Goal: Information Seeking & Learning: Learn about a topic

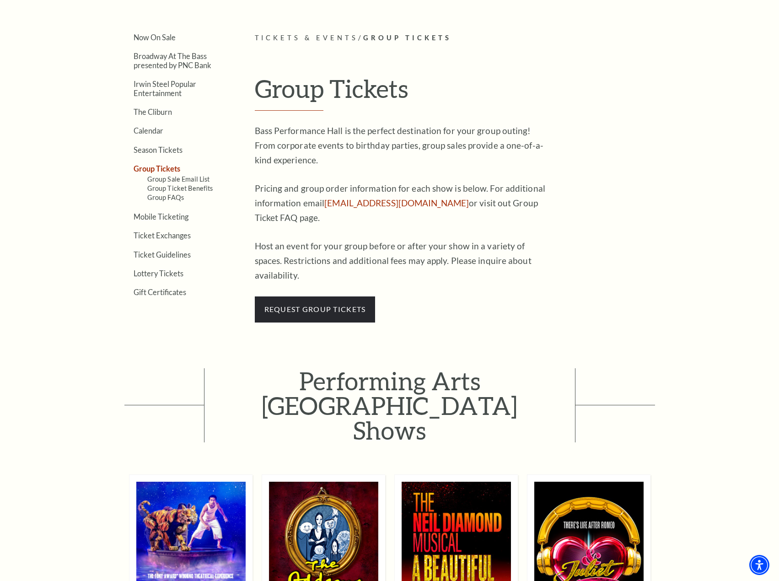
scroll to position [229, 0]
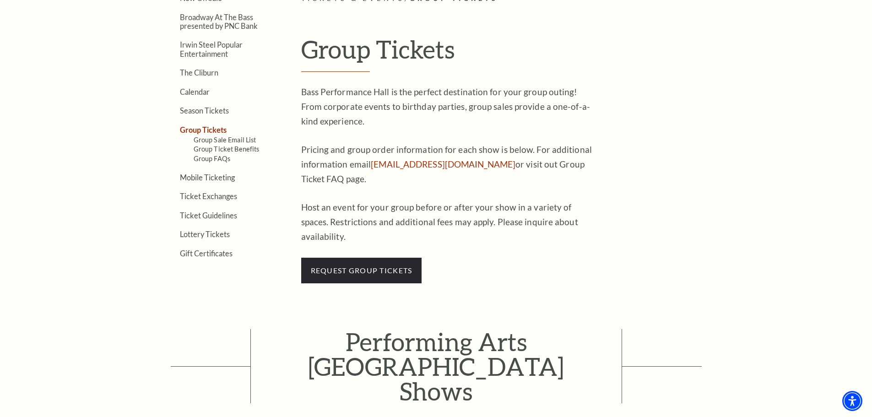
scroll to position [296, 0]
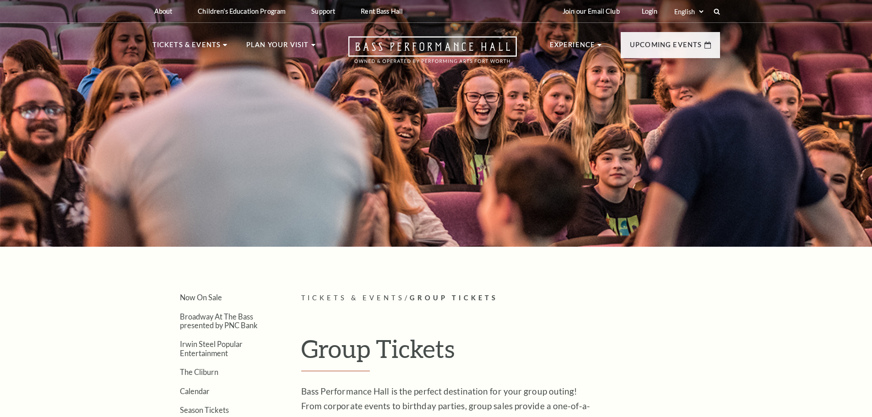
drag, startPoint x: 300, startPoint y: 261, endPoint x: 284, endPoint y: 269, distance: 17.4
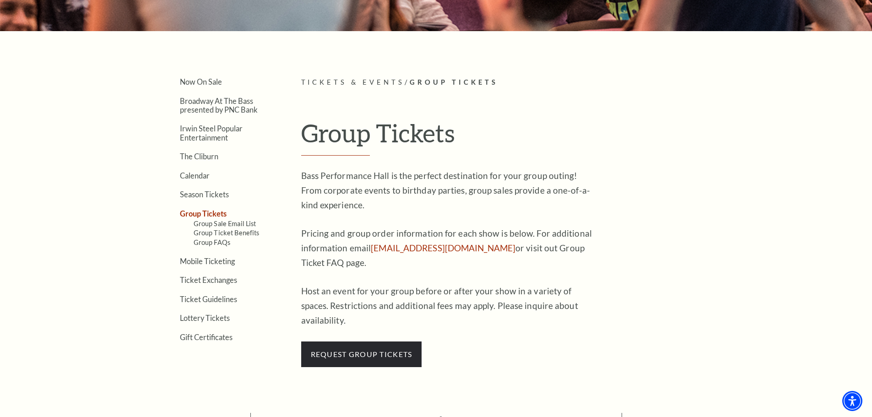
scroll to position [216, 0]
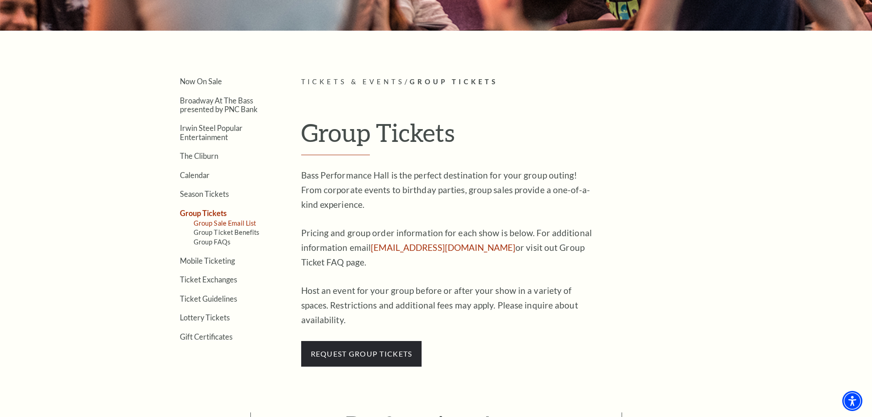
click at [204, 224] on link "Group Sale Email List" at bounding box center [225, 223] width 63 height 8
click at [201, 233] on link "Group Ticket Benefits" at bounding box center [227, 232] width 66 height 8
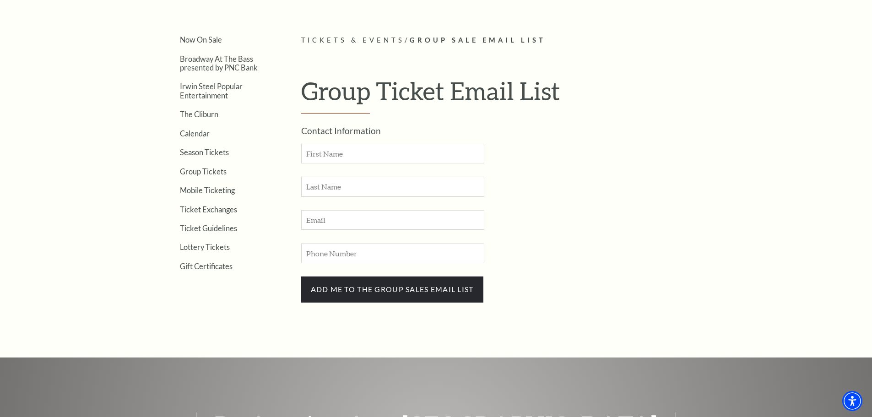
scroll to position [259, 0]
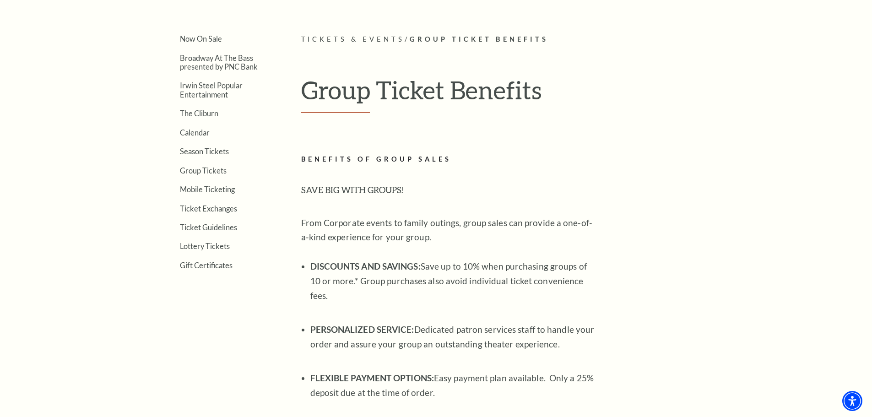
scroll to position [258, 0]
click at [202, 177] on ul "Now On Sale Broadway At The Bass presented by PNC Bank Irwin Steel Popular Ente…" at bounding box center [212, 152] width 121 height 235
click at [195, 170] on link "Group Tickets" at bounding box center [203, 171] width 47 height 9
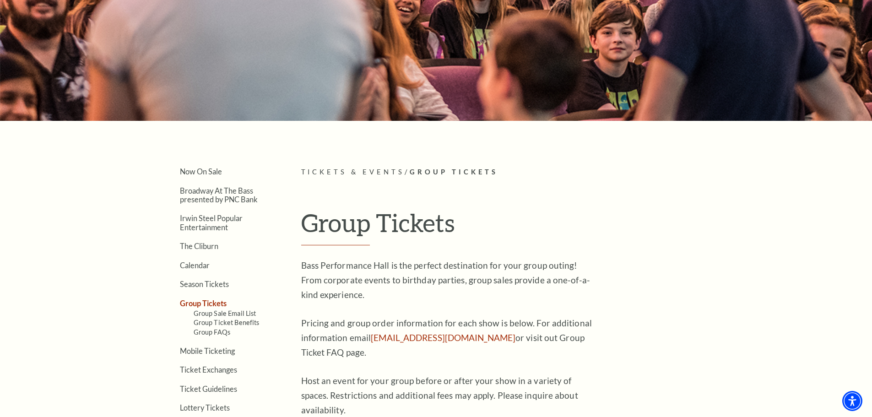
scroll to position [127, 0]
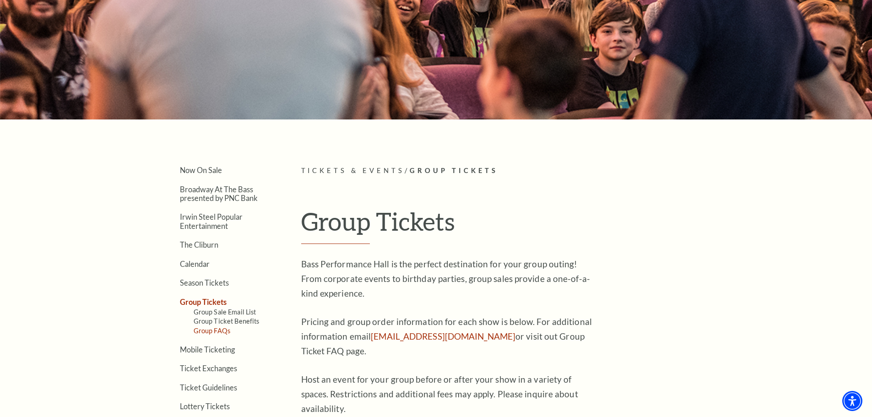
click at [202, 332] on link "Group FAQs" at bounding box center [212, 331] width 37 height 8
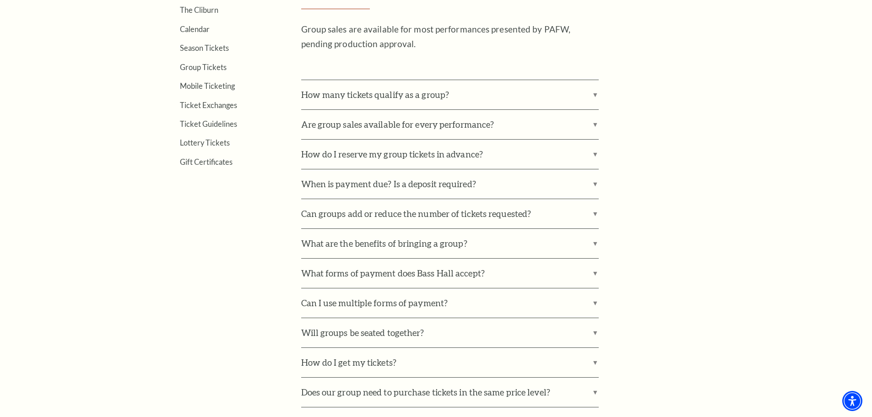
scroll to position [369, 0]
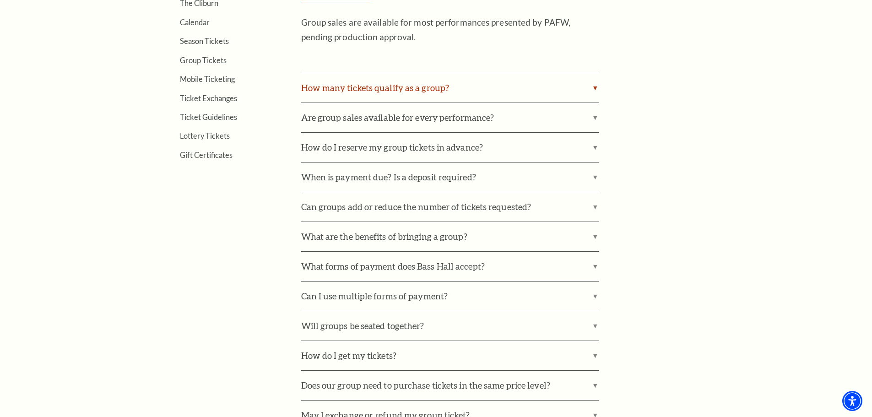
click at [506, 85] on label "How many tickets qualify as a group?" at bounding box center [450, 87] width 298 height 29
click at [0, 0] on input "How many tickets qualify as a group?" at bounding box center [0, 0] width 0 height 0
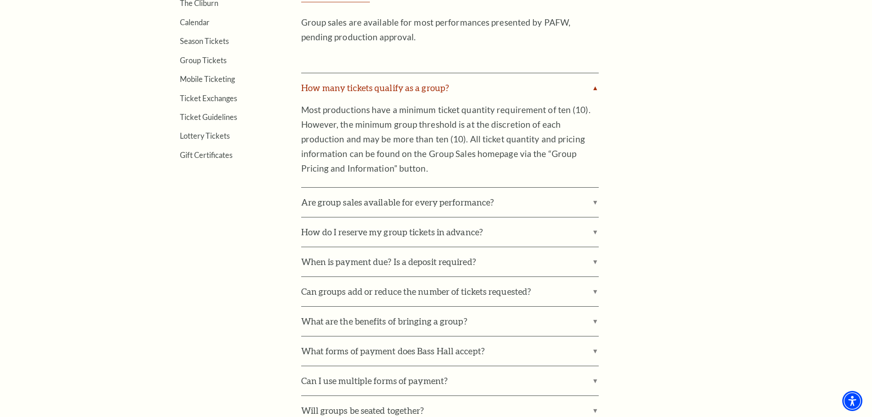
click at [506, 85] on label "How many tickets qualify as a group?" at bounding box center [450, 87] width 298 height 29
click at [0, 0] on input "How many tickets qualify as a group?" at bounding box center [0, 0] width 0 height 0
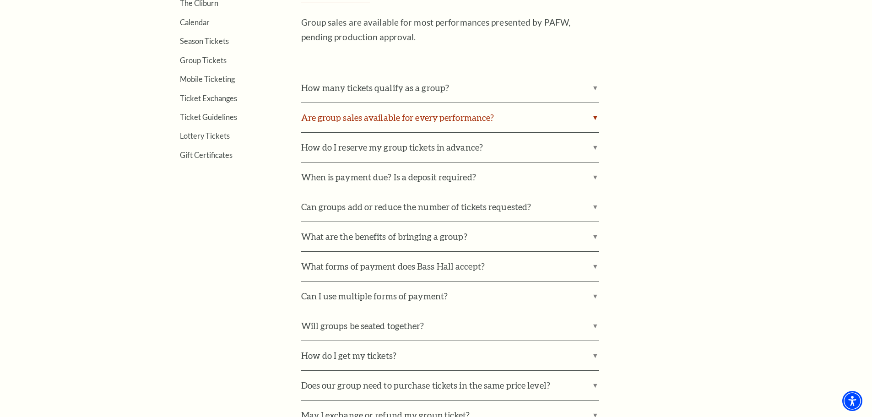
click at [497, 123] on label "Are group sales available for every performance?" at bounding box center [450, 117] width 298 height 29
click at [0, 0] on input "Are group sales available for every performance?" at bounding box center [0, 0] width 0 height 0
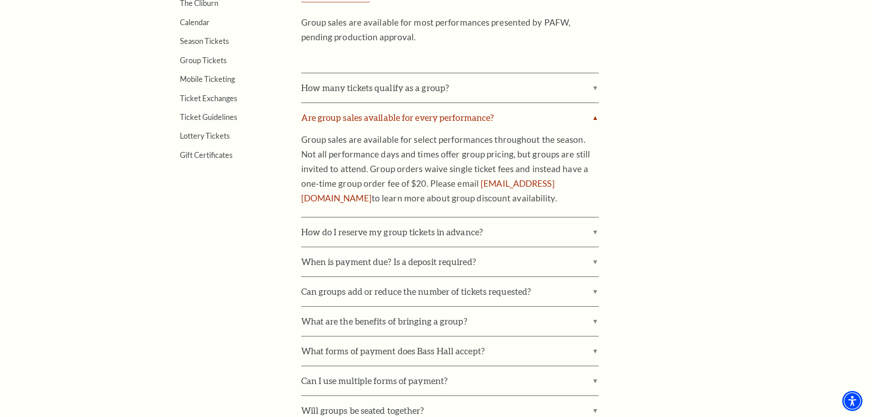
click at [497, 123] on label "Are group sales available for every performance?" at bounding box center [450, 117] width 298 height 29
click at [0, 0] on input "Are group sales available for every performance?" at bounding box center [0, 0] width 0 height 0
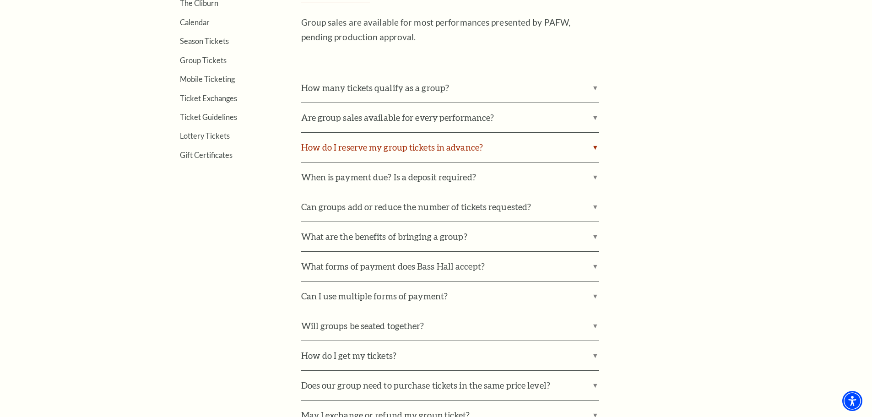
click at [476, 152] on label "How do I reserve my group tickets in advance?" at bounding box center [450, 147] width 298 height 29
click at [0, 0] on input "How do I reserve my group tickets in advance?" at bounding box center [0, 0] width 0 height 0
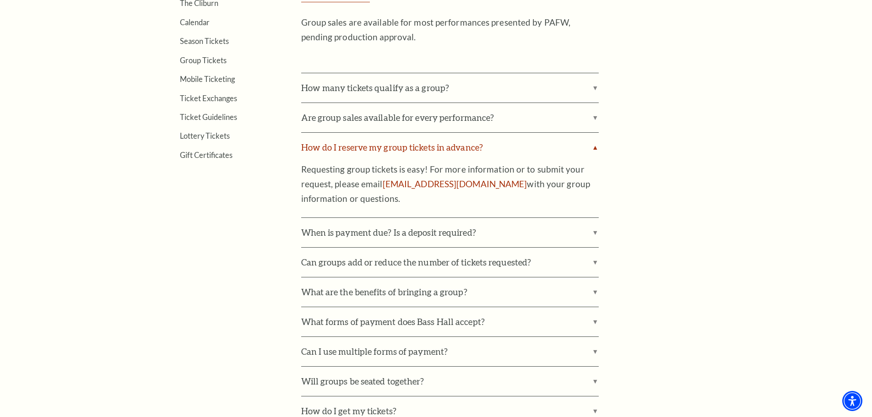
click at [476, 152] on label "How do I reserve my group tickets in advance?" at bounding box center [450, 147] width 298 height 29
click at [0, 0] on input "How do I reserve my group tickets in advance?" at bounding box center [0, 0] width 0 height 0
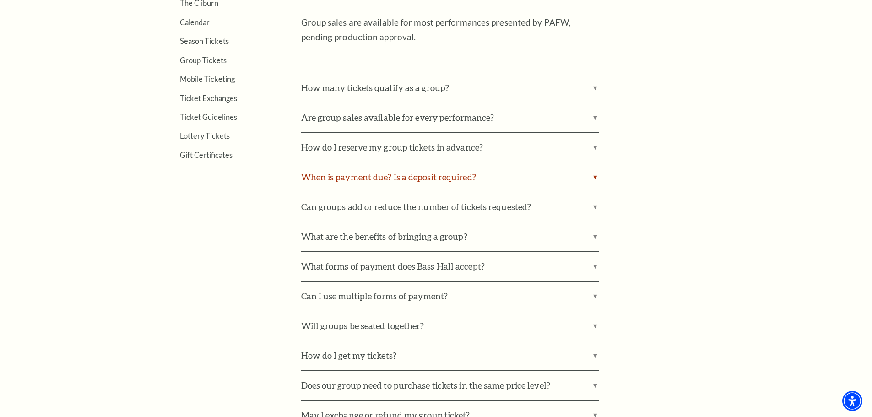
click at [461, 184] on label "When is payment due? Is a deposit required?" at bounding box center [450, 176] width 298 height 29
click at [0, 0] on input "When is payment due? Is a deposit required?" at bounding box center [0, 0] width 0 height 0
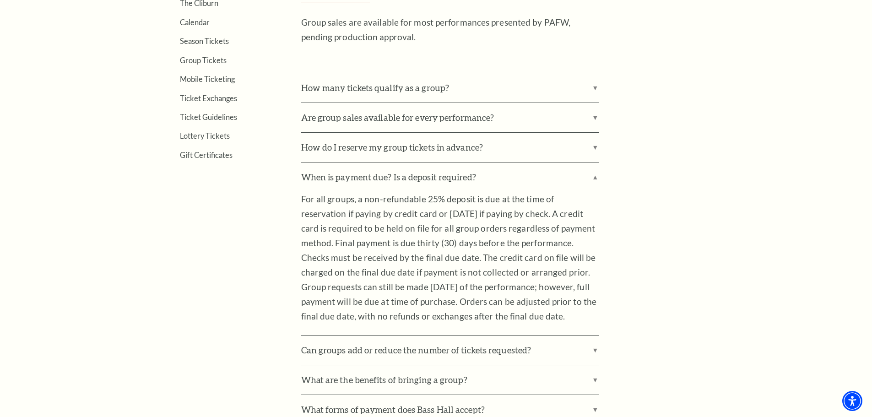
click at [530, 270] on p "For all groups, a non-refundable 25% deposit is due at the time of reservation …" at bounding box center [450, 258] width 298 height 132
click at [650, 103] on div "How many tickets qualify as a group? Most productions have a minimum ticket qua…" at bounding box center [510, 368] width 419 height 590
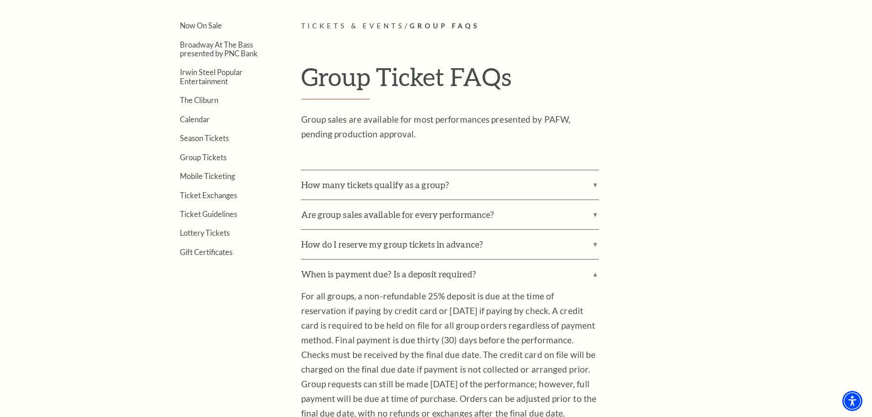
scroll to position [307, 0]
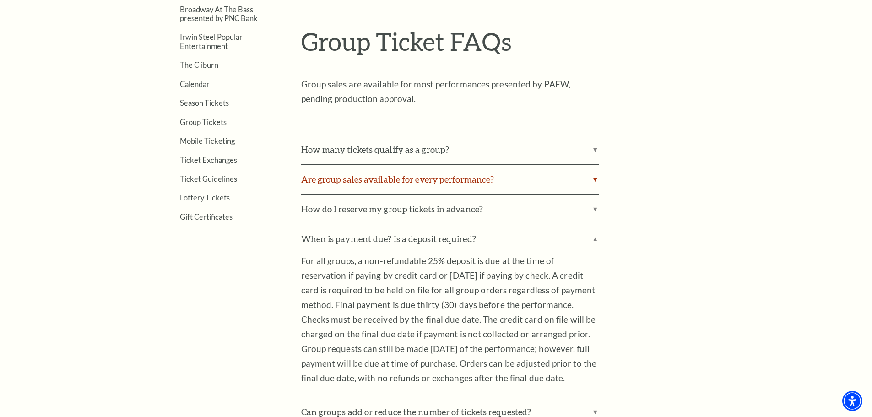
click at [439, 189] on label "Are group sales available for every performance?" at bounding box center [450, 179] width 298 height 29
click at [0, 0] on input "Are group sales available for every performance?" at bounding box center [0, 0] width 0 height 0
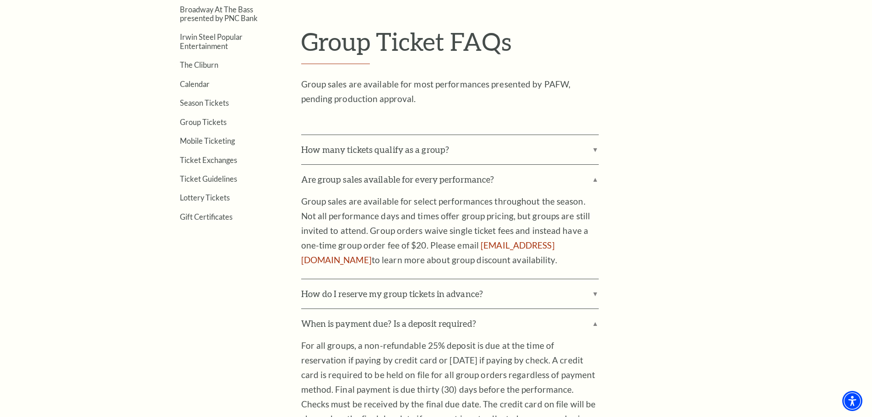
click at [779, 204] on div "Search Now On Sale Broadway At The Bass presented by PNC Bank Irwin Steel Popul…" at bounding box center [436, 399] width 872 height 1424
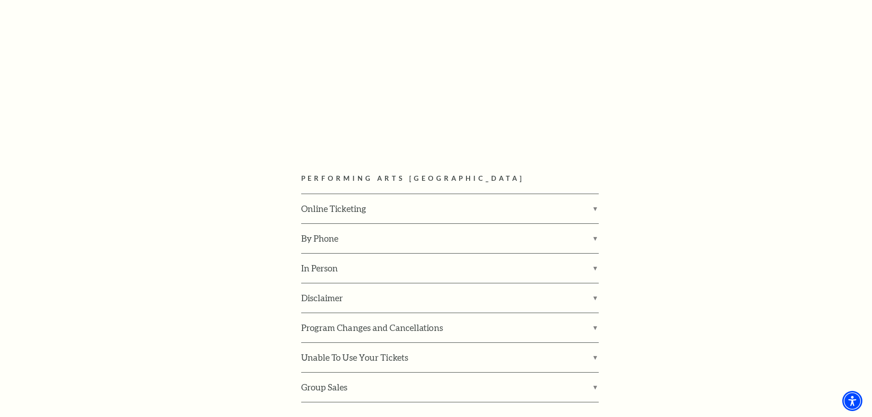
scroll to position [1190, 0]
click at [324, 343] on label "Unable To Use Your Tickets" at bounding box center [450, 357] width 298 height 29
click at [0, 0] on input "Unable To Use Your Tickets" at bounding box center [0, 0] width 0 height 0
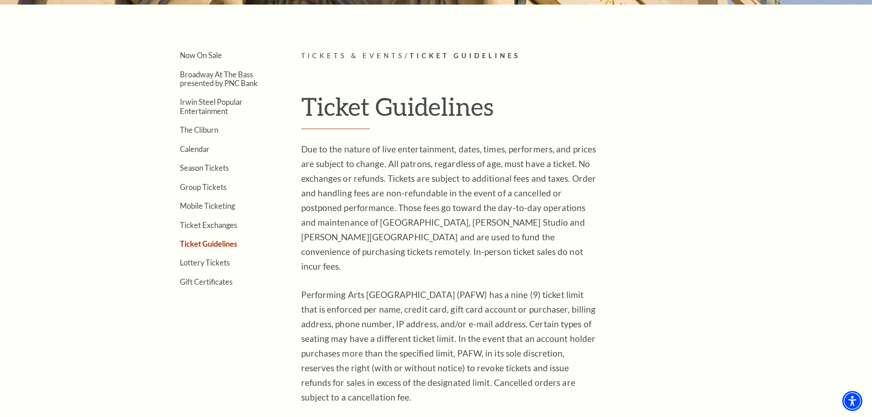
scroll to position [244, 0]
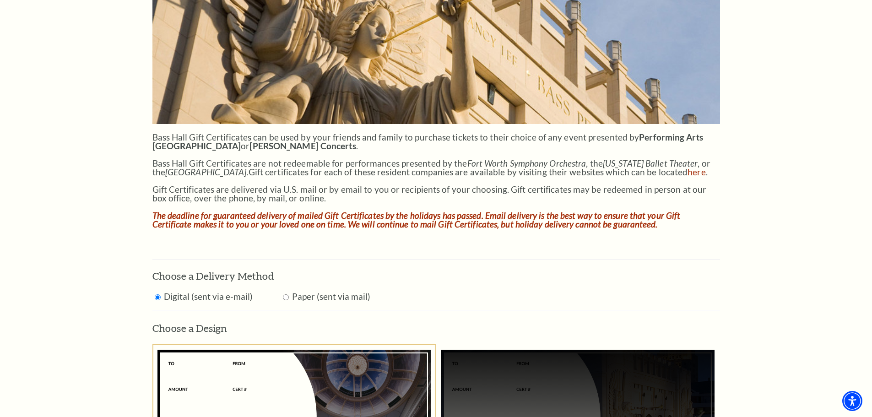
scroll to position [331, 0]
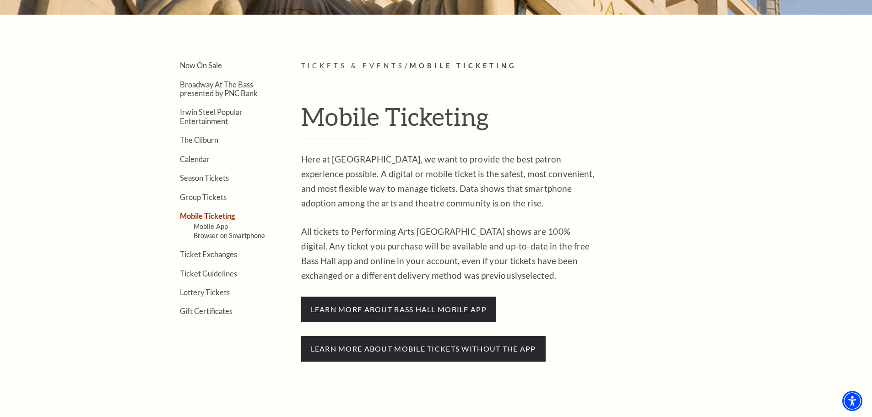
scroll to position [232, 0]
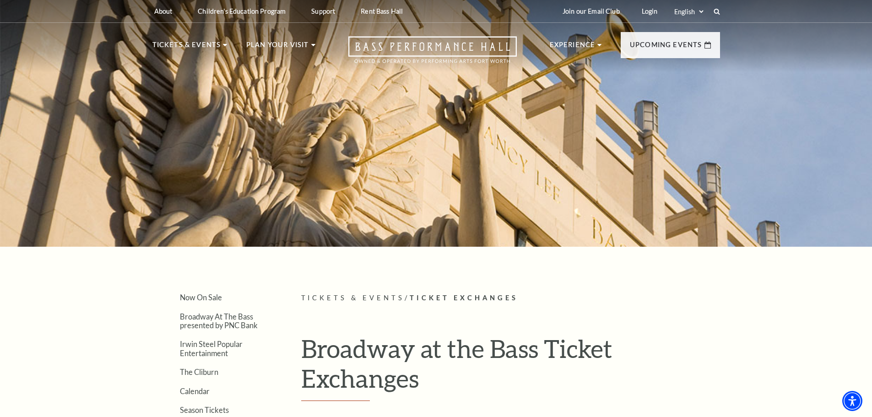
drag, startPoint x: 0, startPoint y: 0, endPoint x: 568, endPoint y: 145, distance: 586.1
click at [568, 145] on div at bounding box center [436, 121] width 872 height 252
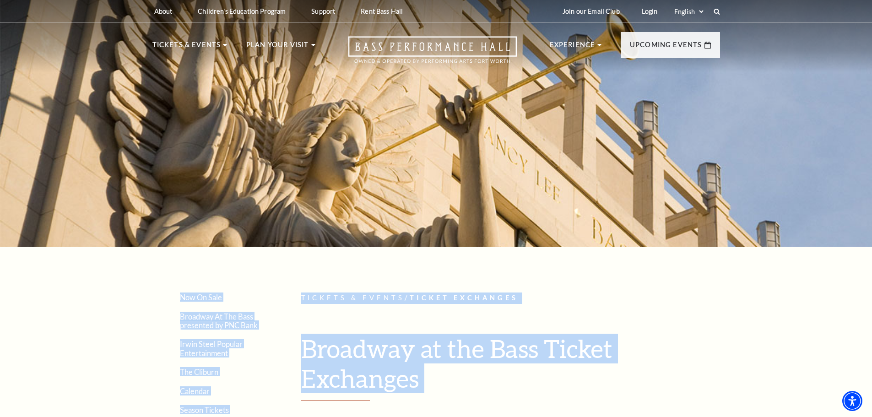
drag, startPoint x: 568, startPoint y: 145, endPoint x: 654, endPoint y: 409, distance: 278.0
click at [641, 342] on h1 "Broadway at the Bass Ticket Exchanges" at bounding box center [510, 367] width 419 height 67
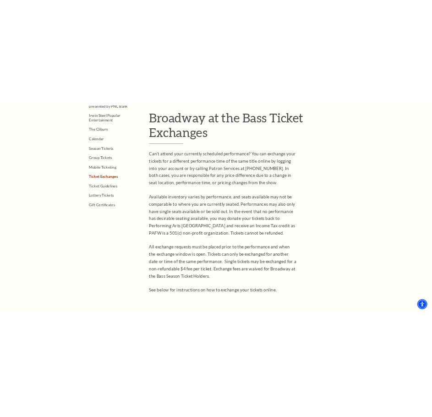
scroll to position [324, 0]
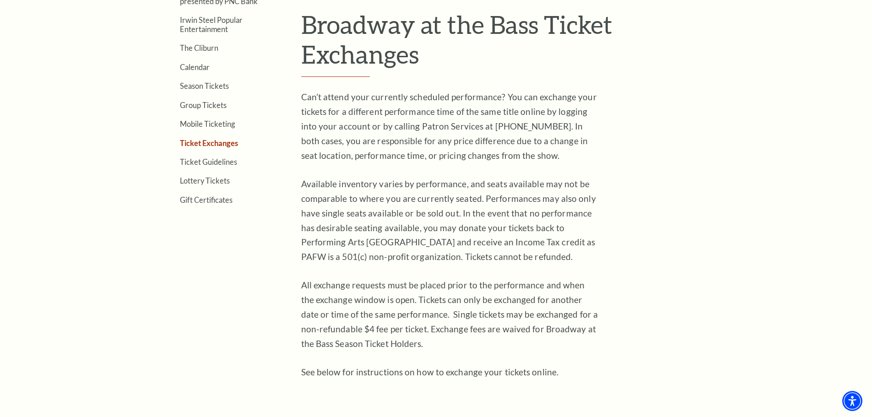
click at [556, 155] on p "Can’t attend your currently scheduled performance? You can exchange your ticket…" at bounding box center [450, 126] width 298 height 73
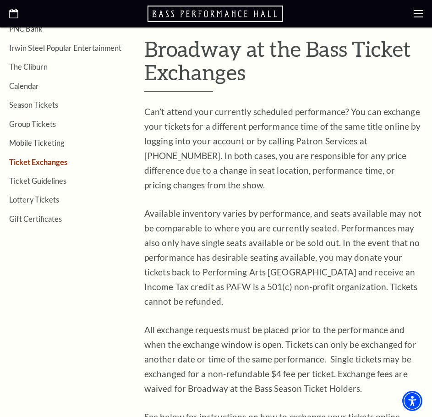
scroll to position [221, 0]
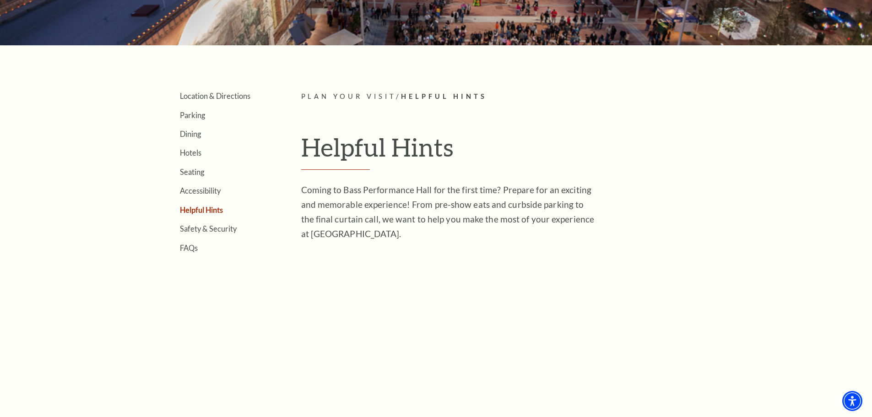
scroll to position [202, 0]
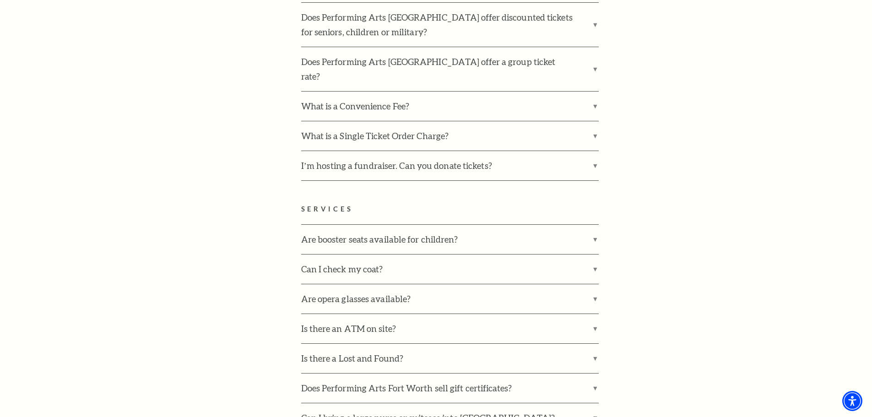
scroll to position [1825, 0]
click at [343, 224] on label "Are booster seats available for children?" at bounding box center [450, 238] width 298 height 29
click at [0, 0] on input "Are booster seats available for children?" at bounding box center [0, 0] width 0 height 0
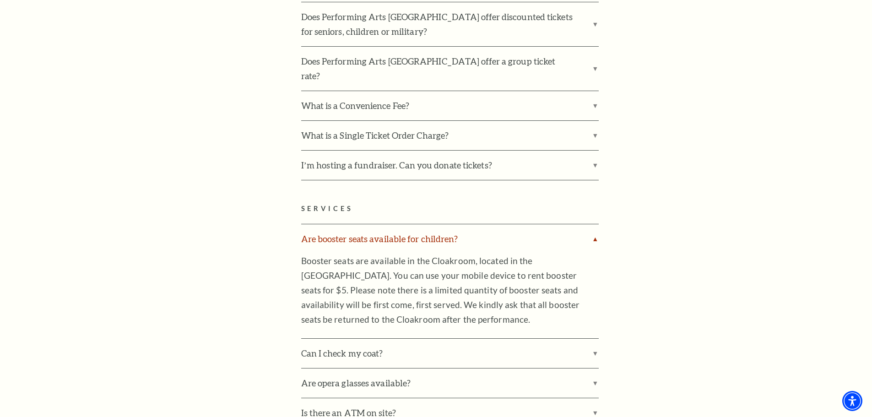
click at [342, 224] on label "Are booster seats available for children?" at bounding box center [450, 238] width 298 height 29
click at [0, 0] on input "Are booster seats available for children?" at bounding box center [0, 0] width 0 height 0
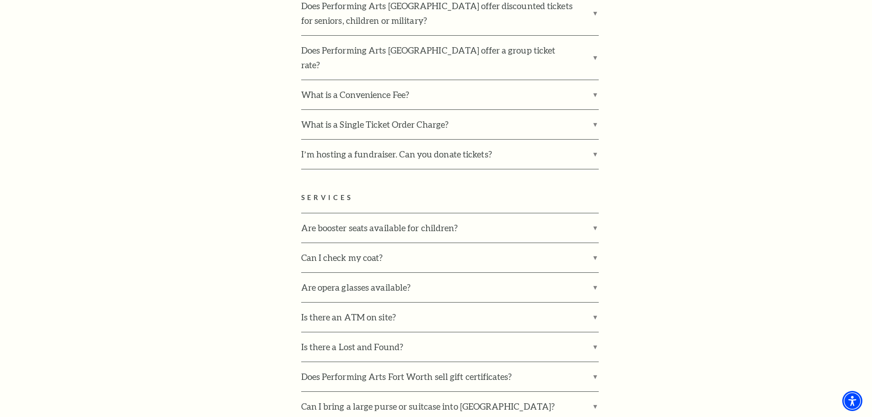
scroll to position [1835, 0]
click at [315, 214] on label "Are booster seats available for children?" at bounding box center [450, 228] width 298 height 29
click at [0, 0] on input "Are booster seats available for children?" at bounding box center [0, 0] width 0 height 0
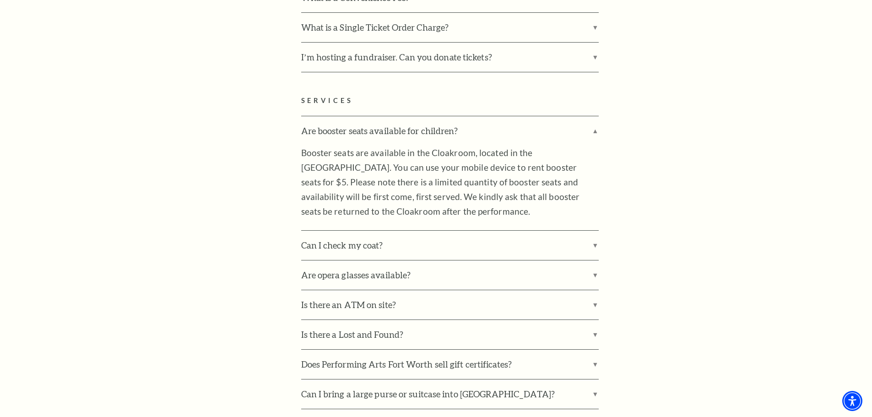
scroll to position [1934, 0]
click at [454, 115] on label "Are booster seats available for children?" at bounding box center [450, 129] width 298 height 29
click at [0, 0] on input "Are booster seats available for children?" at bounding box center [0, 0] width 0 height 0
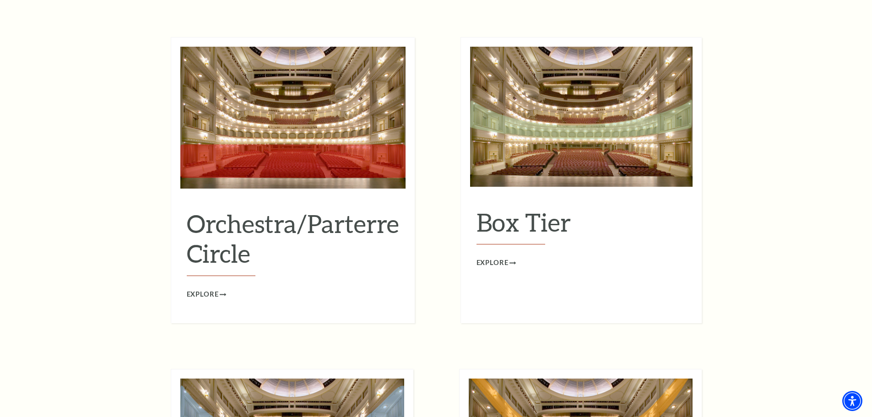
scroll to position [859, 0]
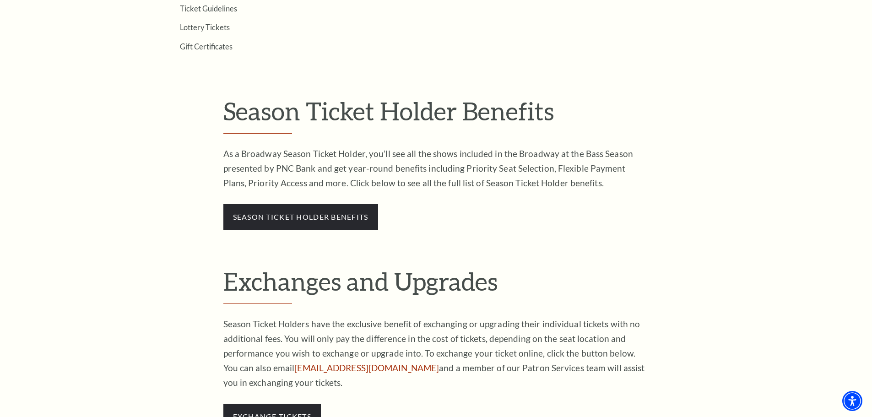
scroll to position [478, 0]
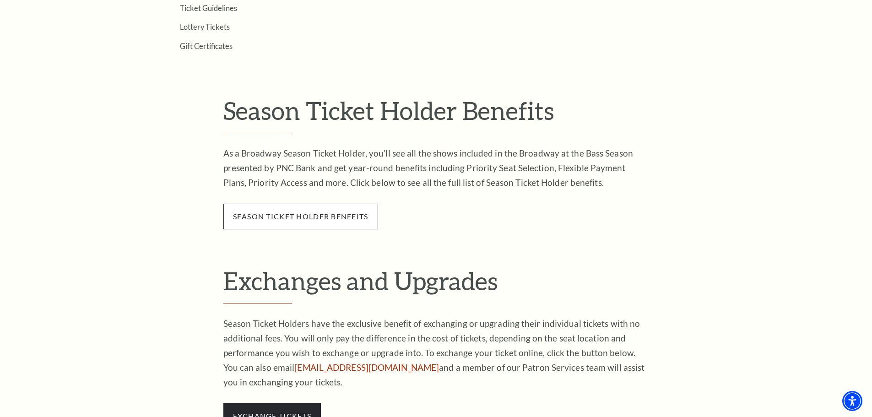
click at [349, 219] on link "season ticket holder benefits" at bounding box center [300, 216] width 135 height 9
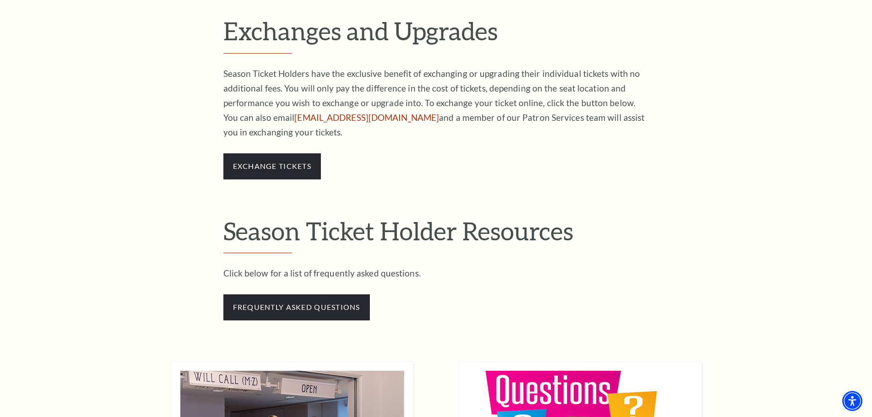
scroll to position [728, 0]
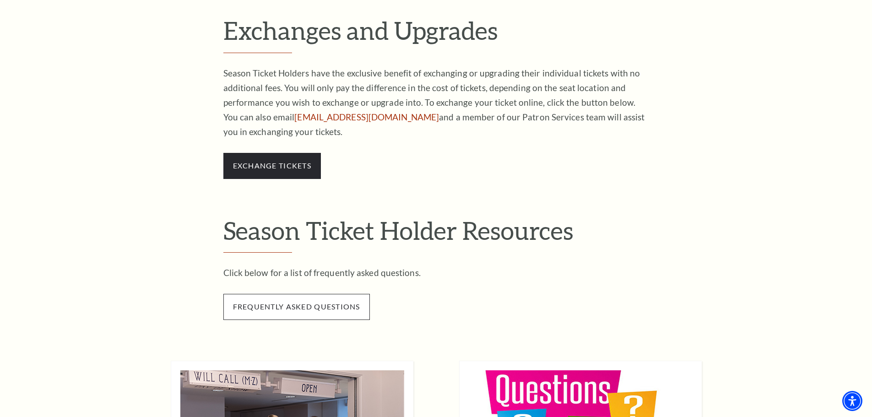
click at [307, 308] on span "frequently asked questions" at bounding box center [296, 307] width 146 height 26
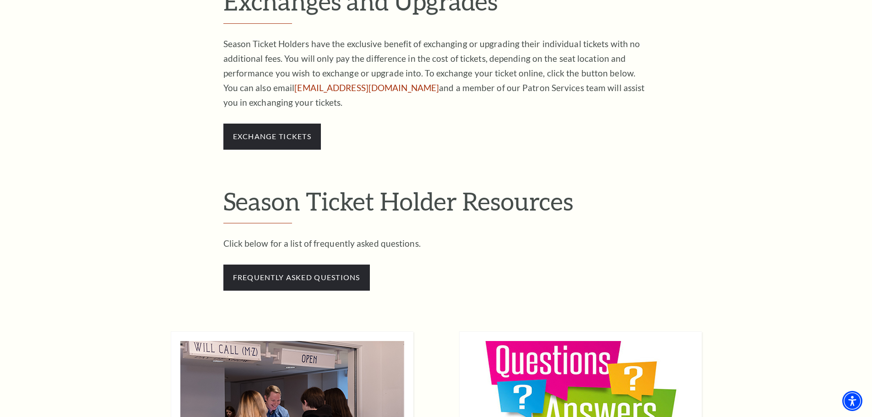
scroll to position [758, 0]
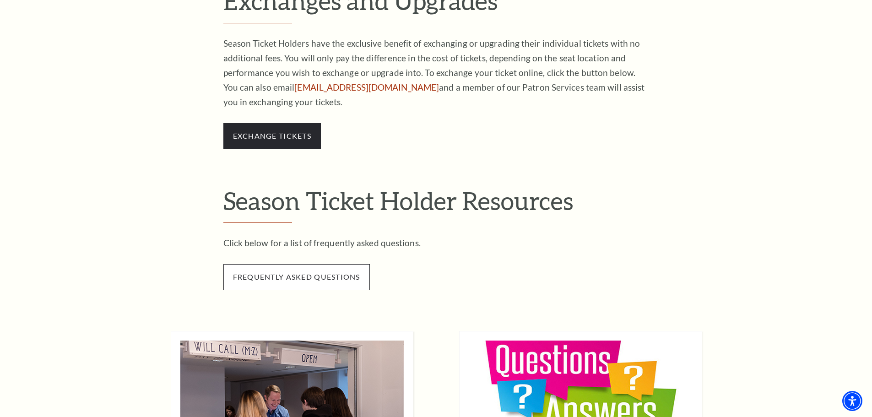
click at [298, 277] on span "frequently asked questions" at bounding box center [296, 277] width 146 height 26
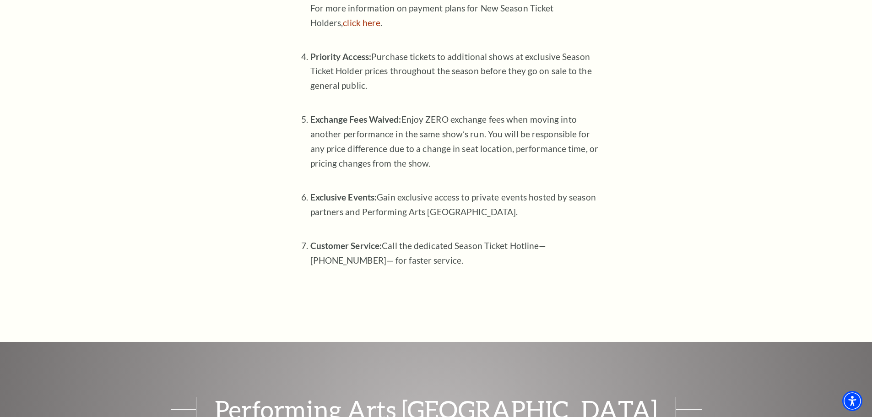
scroll to position [684, 0]
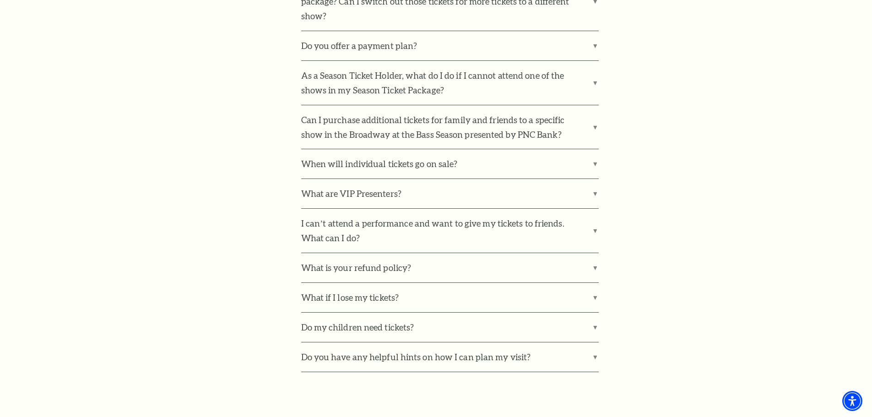
scroll to position [551, 0]
click at [359, 268] on label "What is your refund policy?" at bounding box center [450, 268] width 298 height 29
click at [0, 0] on input "What is your refund policy?" at bounding box center [0, 0] width 0 height 0
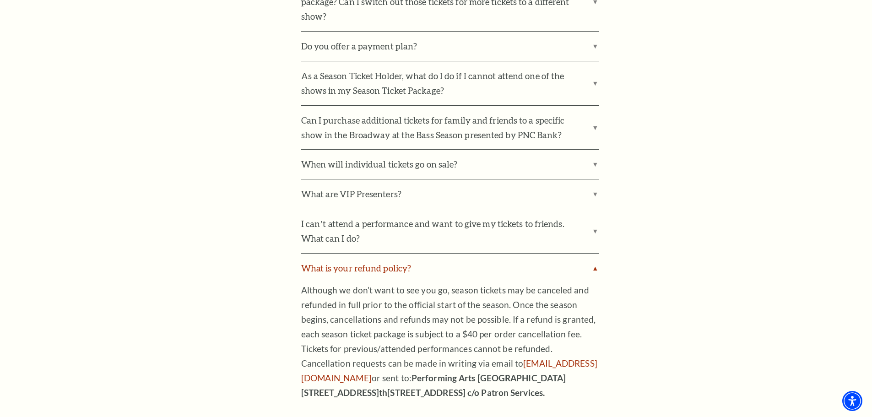
click at [359, 268] on label "What is your refund policy?" at bounding box center [450, 268] width 298 height 29
click at [0, 0] on input "What is your refund policy?" at bounding box center [0, 0] width 0 height 0
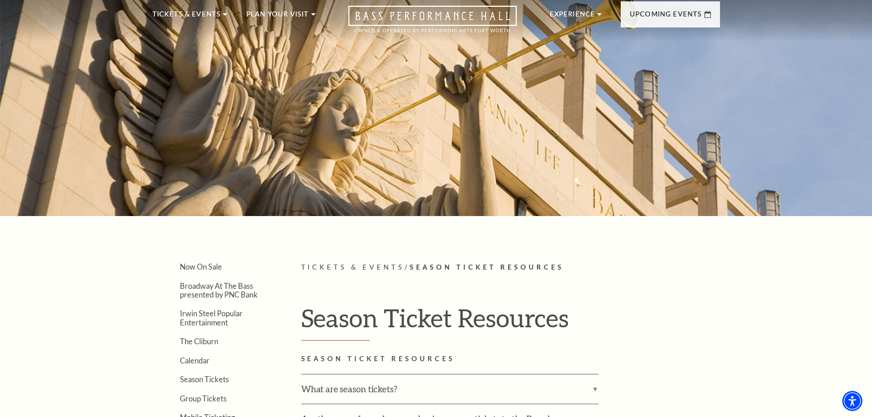
scroll to position [0, 0]
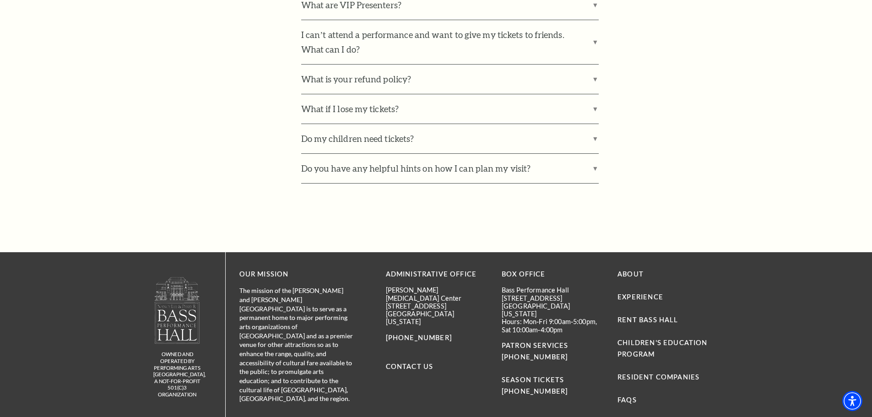
scroll to position [741, 0]
click at [375, 168] on label "Do you have any helpful hints on how I can plan my visit?" at bounding box center [450, 167] width 298 height 29
click at [0, 0] on input "Do you have any helpful hints on how I can plan my visit?" at bounding box center [0, 0] width 0 height 0
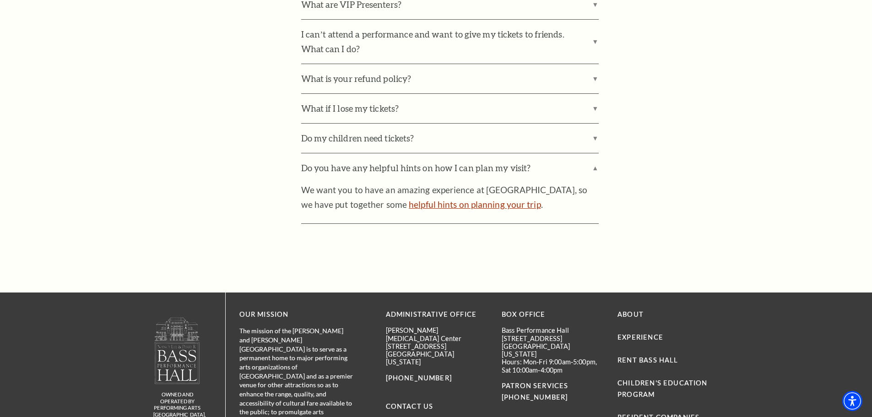
click at [426, 206] on link "helpful hints on planning your trip" at bounding box center [475, 204] width 132 height 11
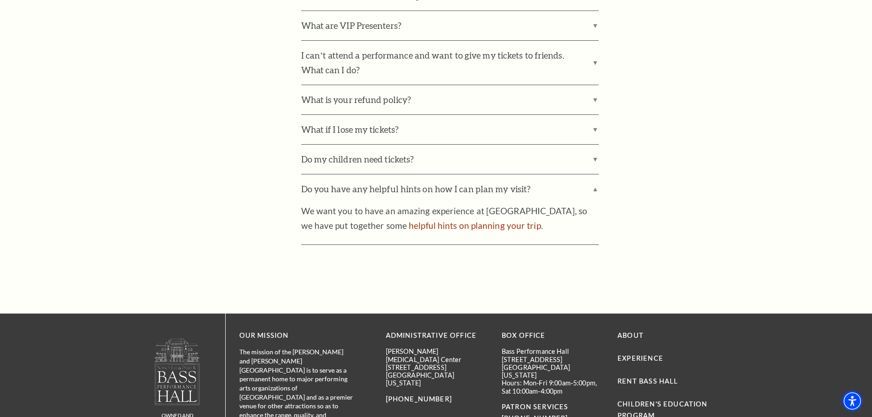
scroll to position [719, 0]
click at [418, 224] on link "helpful hints on planning your trip" at bounding box center [475, 226] width 132 height 11
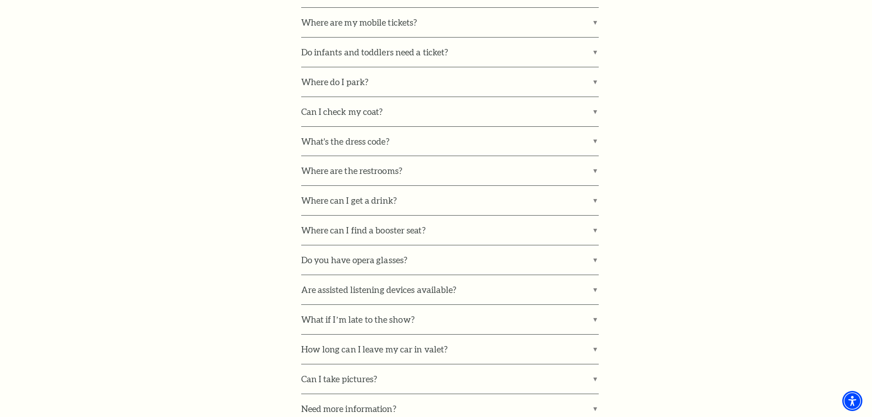
scroll to position [701, 0]
